Goal: Task Accomplishment & Management: Use online tool/utility

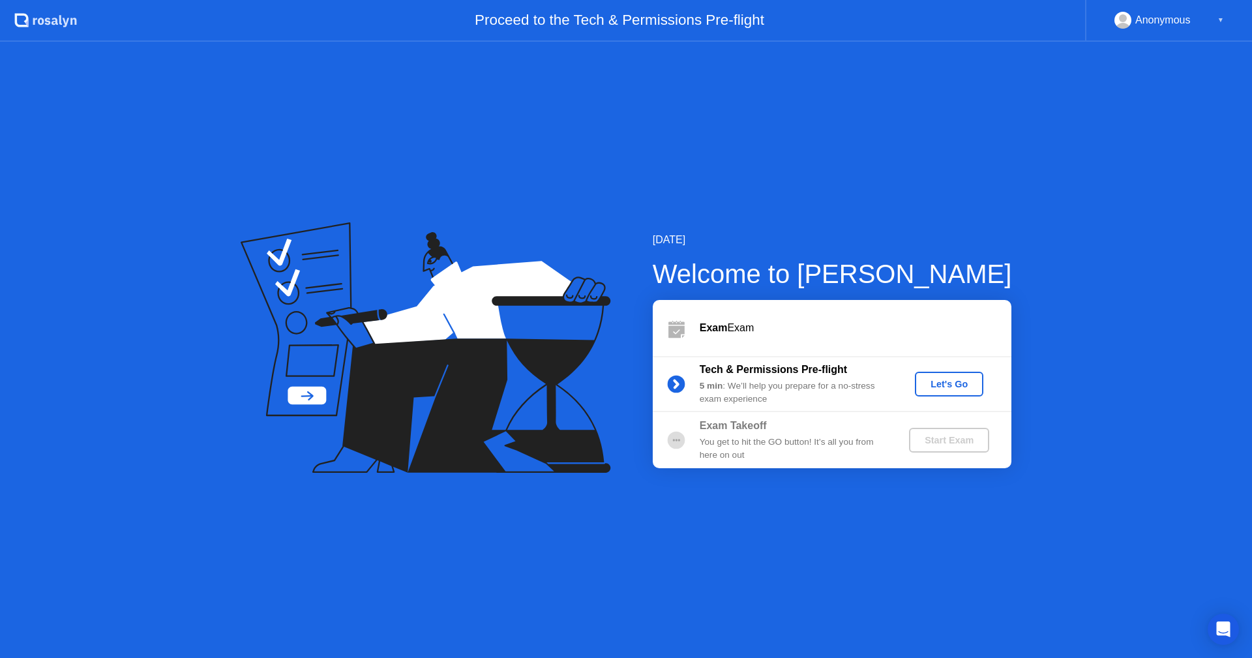
click at [938, 382] on div "Let's Go" at bounding box center [949, 384] width 58 height 10
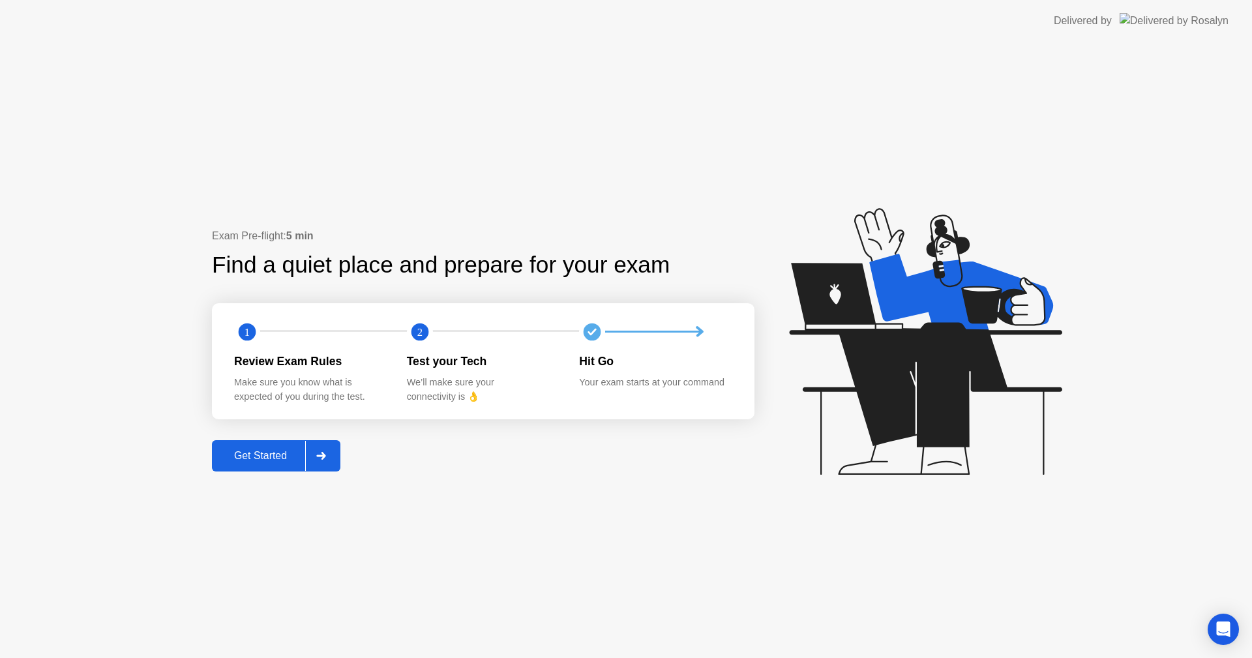
click at [275, 456] on div "Get Started" at bounding box center [260, 456] width 89 height 12
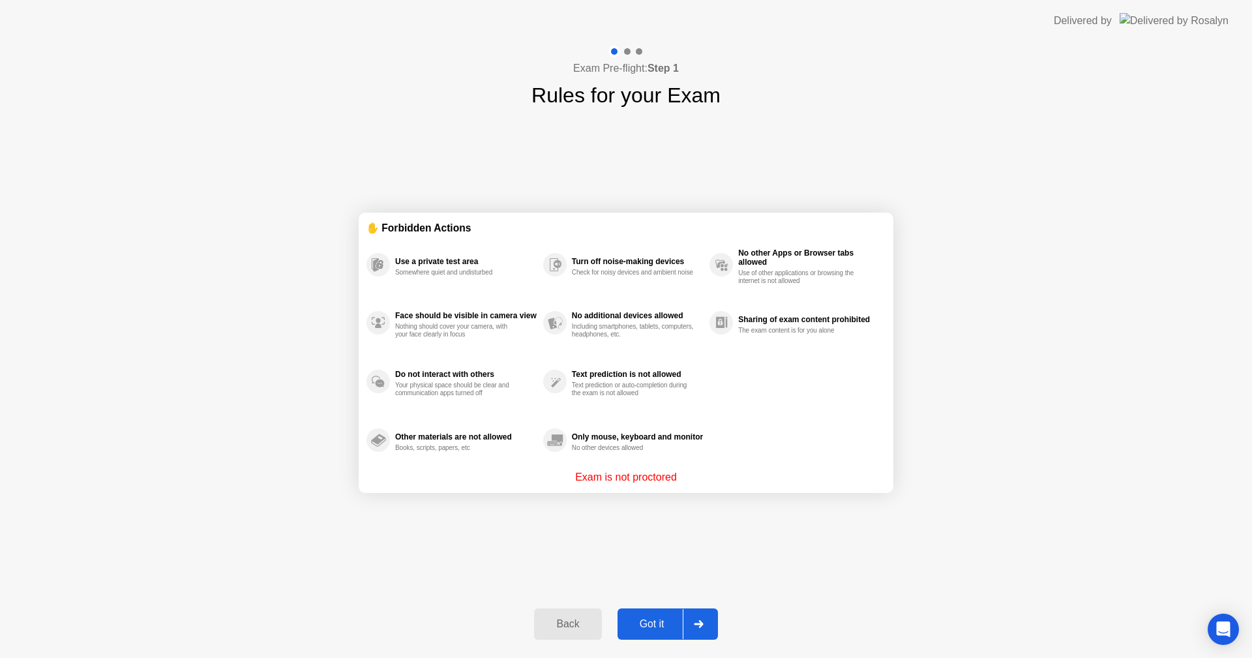
click at [657, 624] on div "Got it" at bounding box center [651, 624] width 61 height 12
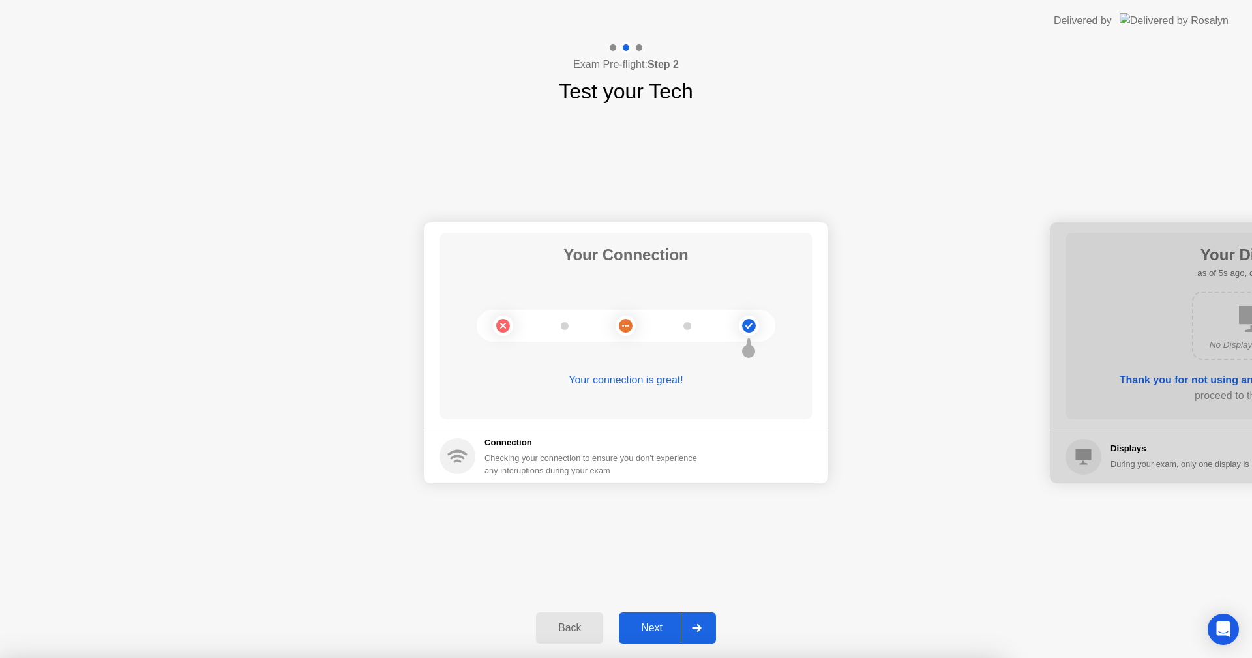
drag, startPoint x: 654, startPoint y: 352, endPoint x: 654, endPoint y: 359, distance: 7.2
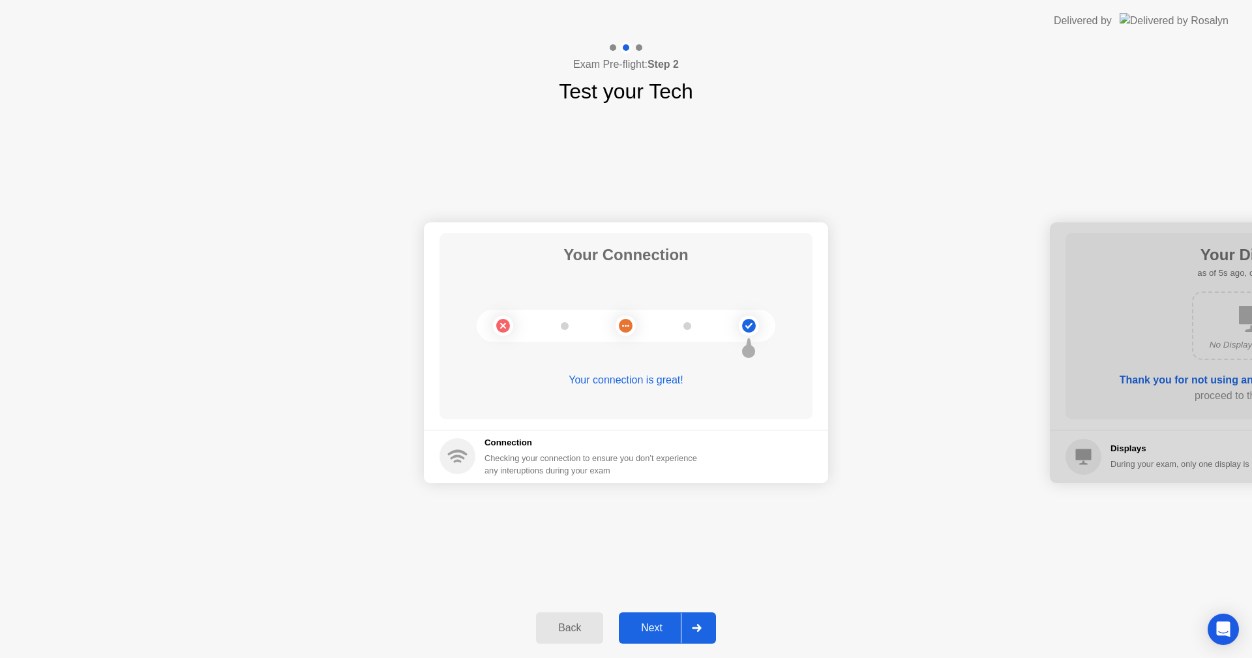
click at [674, 627] on div "Next" at bounding box center [652, 628] width 58 height 12
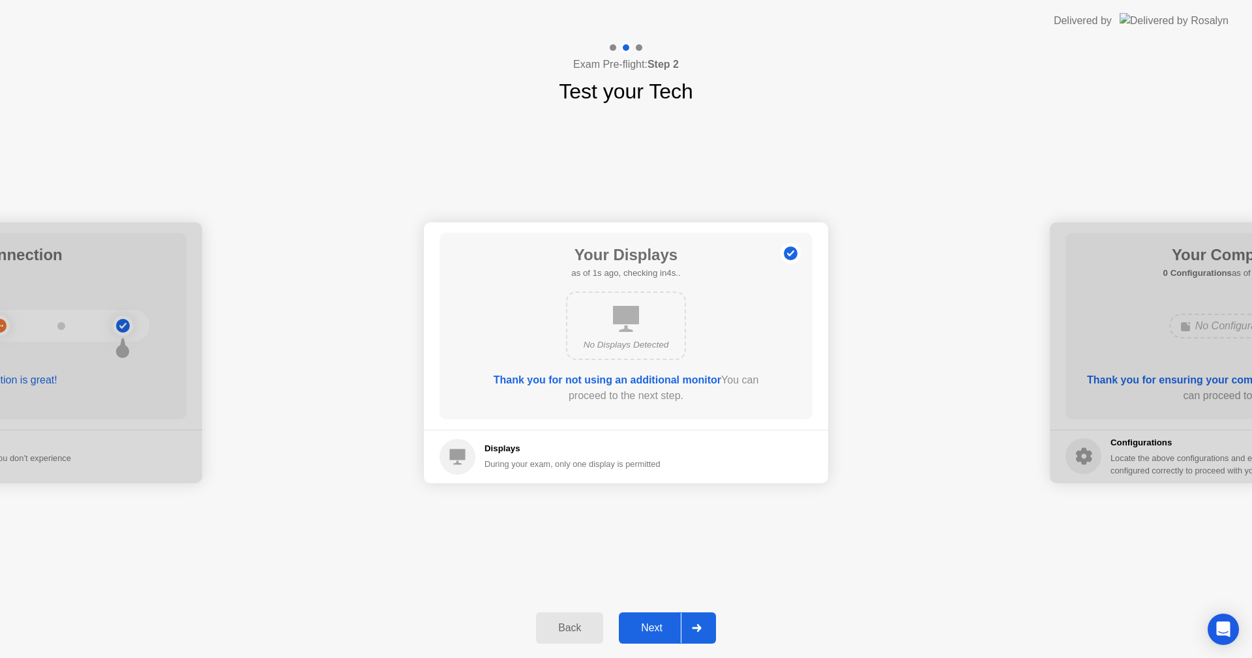
click at [662, 633] on div "Next" at bounding box center [652, 628] width 58 height 12
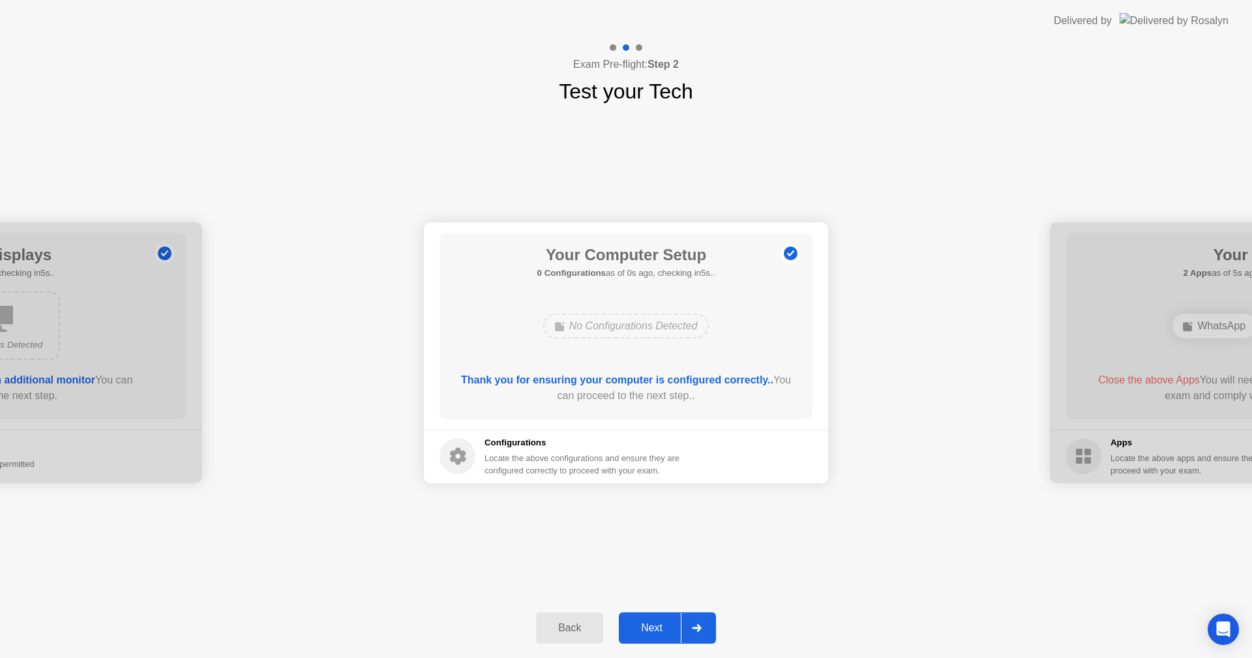
click at [661, 629] on div "Next" at bounding box center [652, 628] width 58 height 12
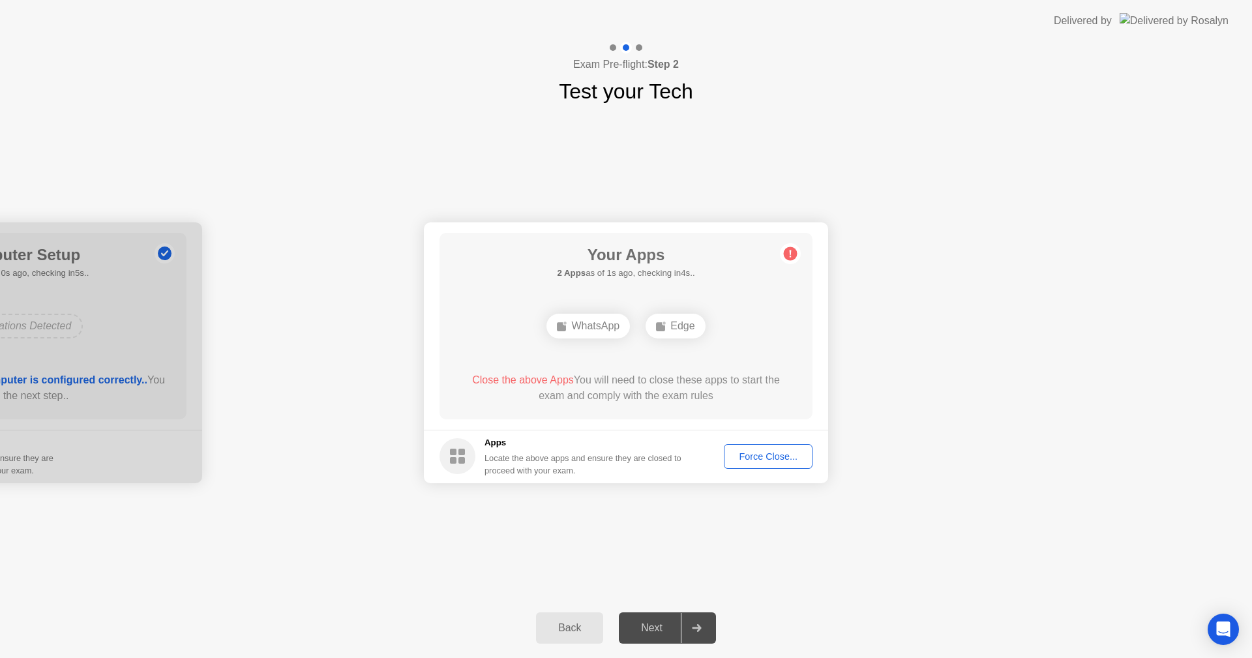
click at [769, 451] on div "Force Close..." at bounding box center [768, 456] width 80 height 10
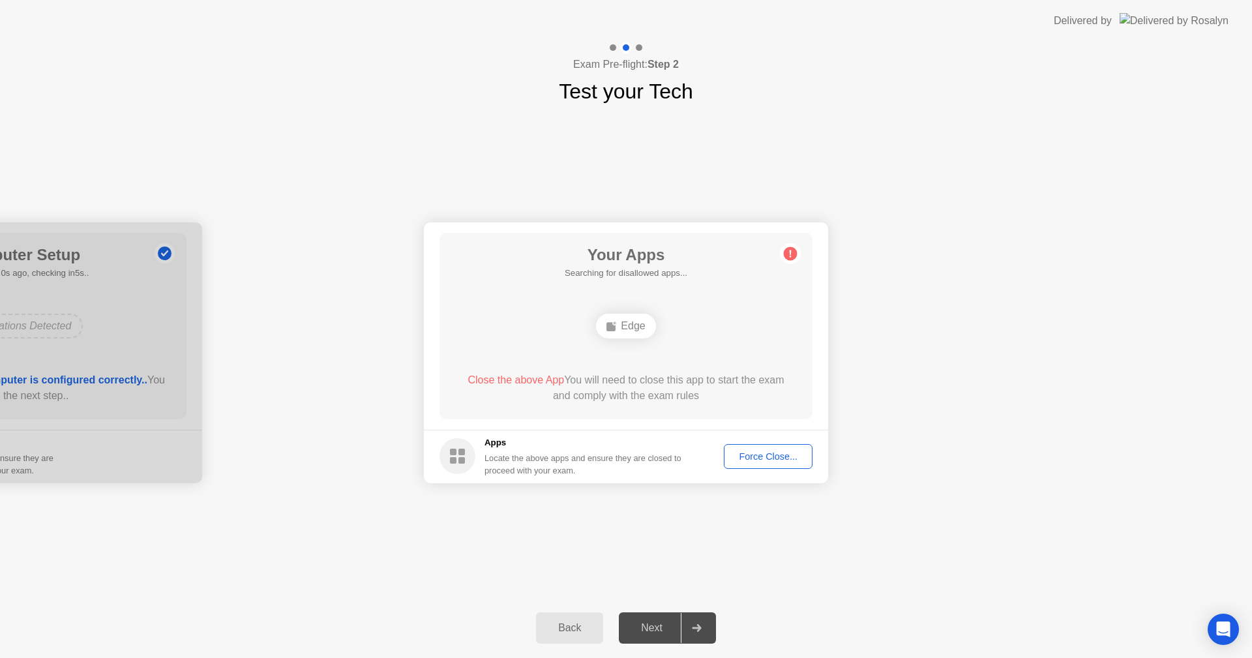
drag, startPoint x: 978, startPoint y: 514, endPoint x: 978, endPoint y: 529, distance: 15.0
click at [978, 529] on div "Your Connection Your connection is great! Connection Checking your connection t…" at bounding box center [626, 352] width 1252 height 491
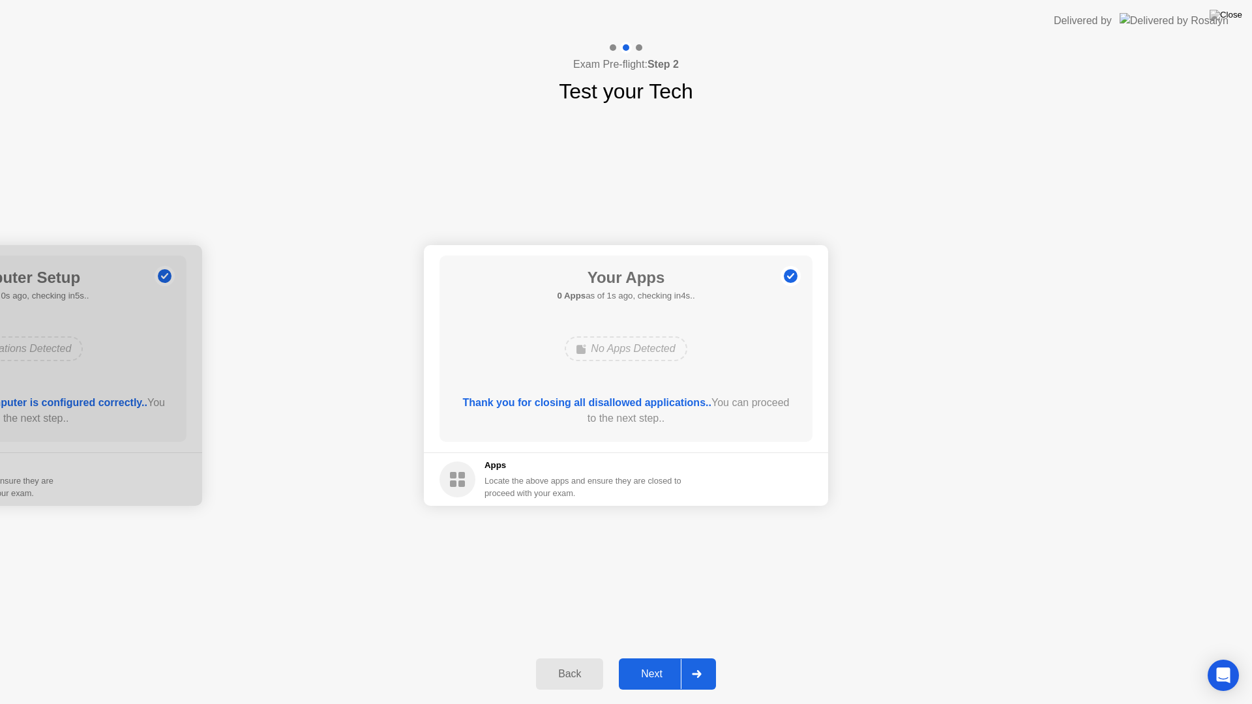
click at [666, 657] on div "Next" at bounding box center [652, 674] width 58 height 12
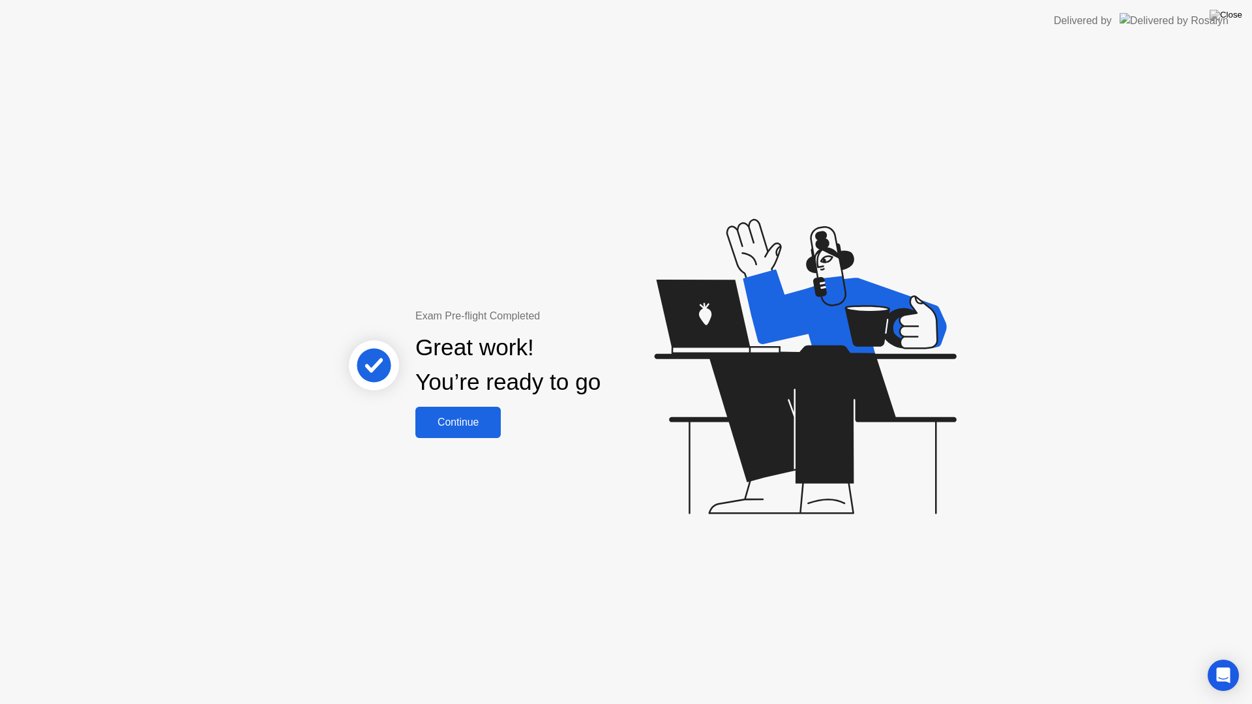
click at [444, 430] on button "Continue" at bounding box center [457, 422] width 85 height 31
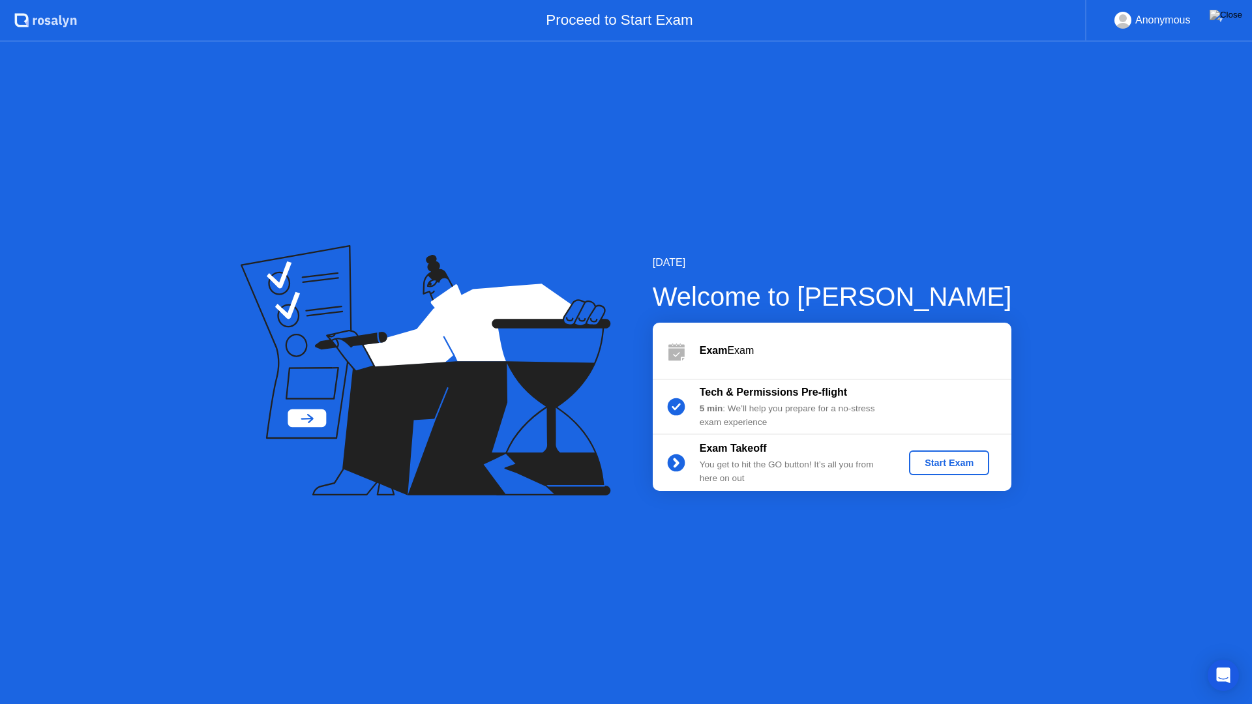
click at [951, 464] on div "Start Exam" at bounding box center [949, 463] width 70 height 10
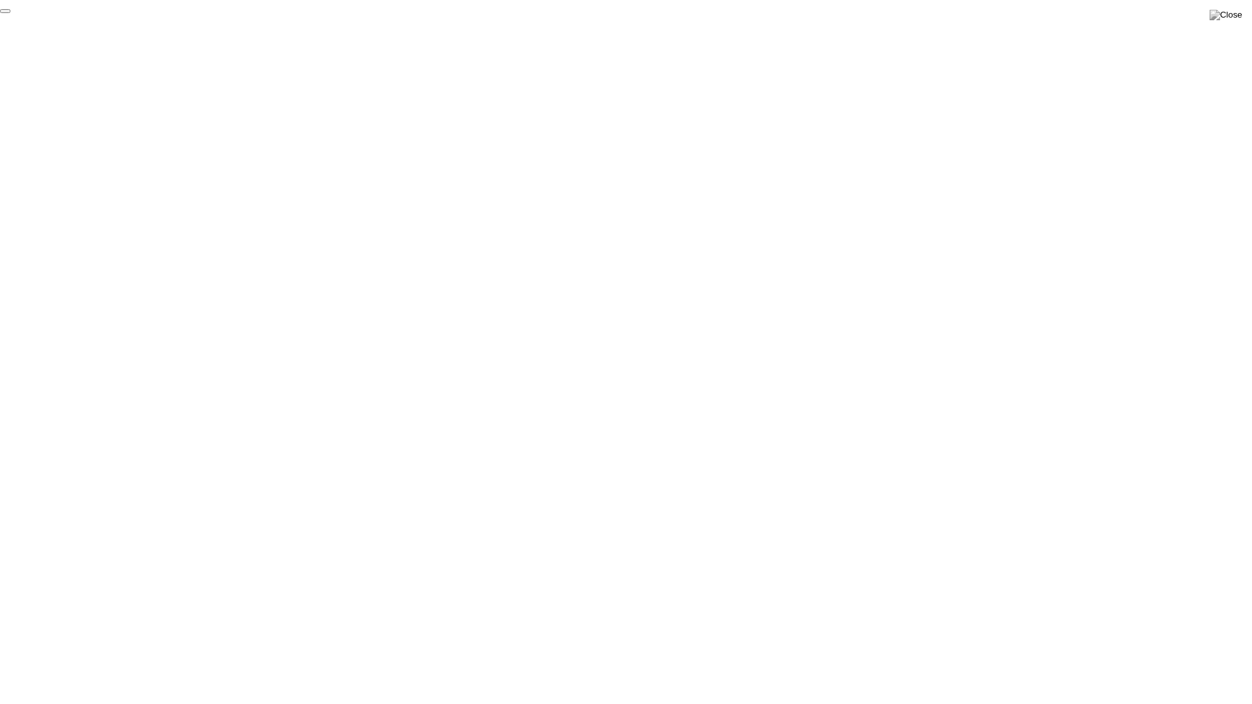
click div "End Proctoring Session"
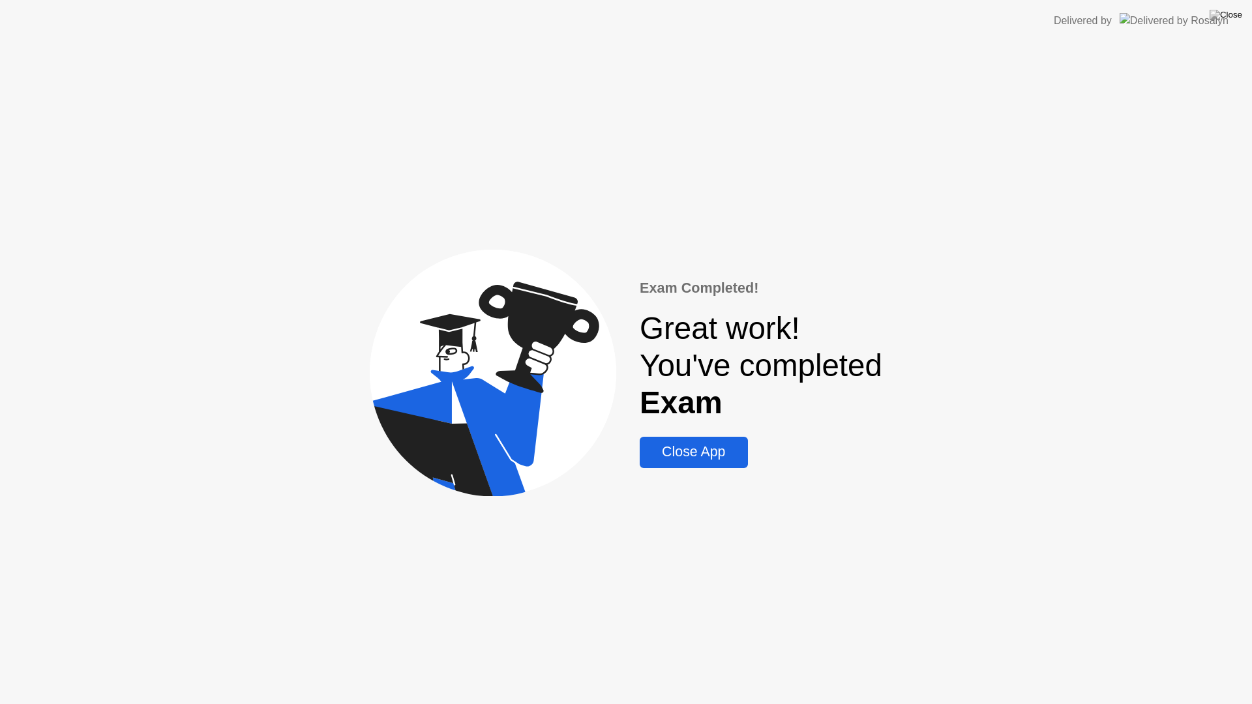
click at [692, 460] on div "Close App" at bounding box center [694, 452] width 100 height 16
